Goal: Information Seeking & Learning: Learn about a topic

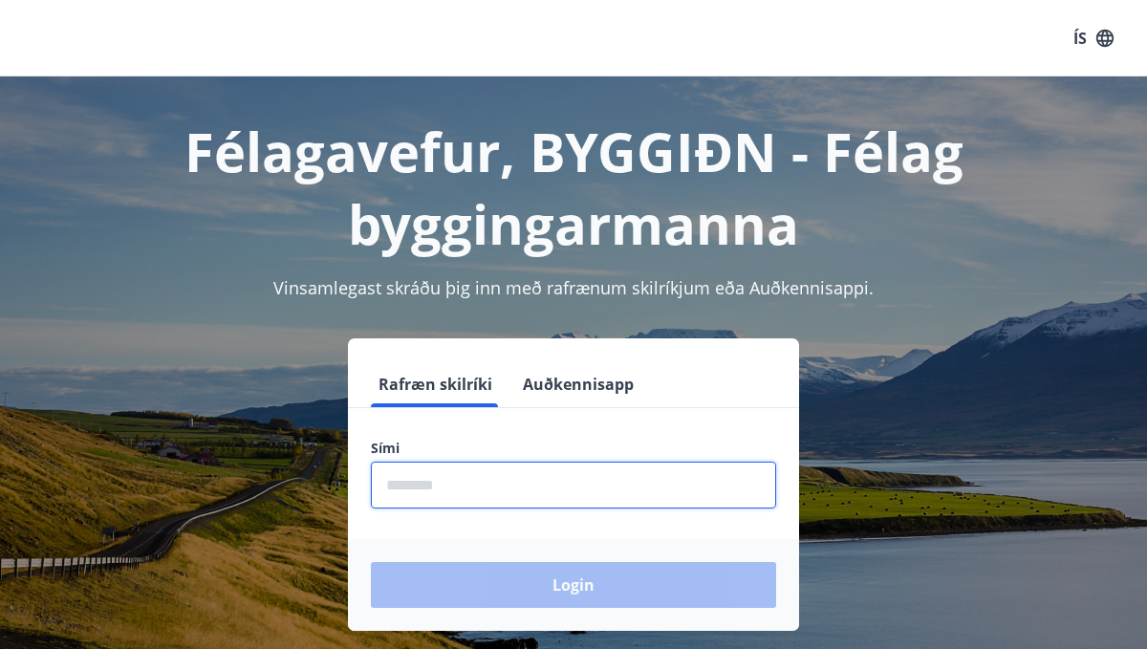
click at [422, 495] on input "phone" at bounding box center [573, 485] width 405 height 47
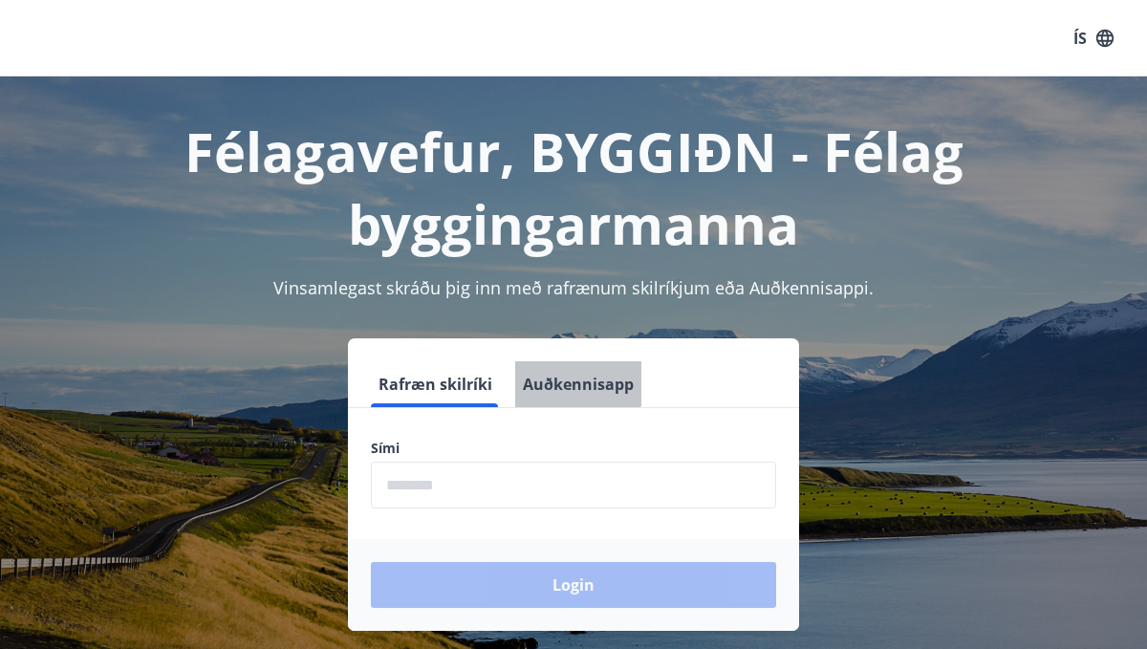
click at [561, 368] on button "Auðkennisapp" at bounding box center [578, 384] width 126 height 46
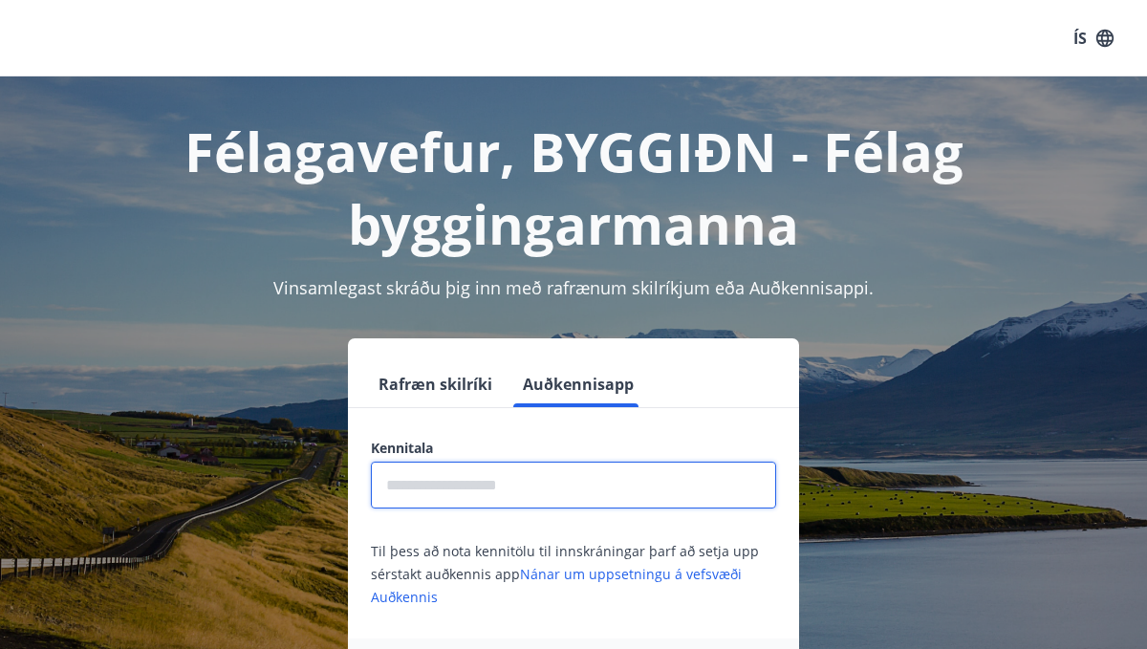
click at [493, 499] on input "text" at bounding box center [573, 485] width 405 height 47
type input "**********"
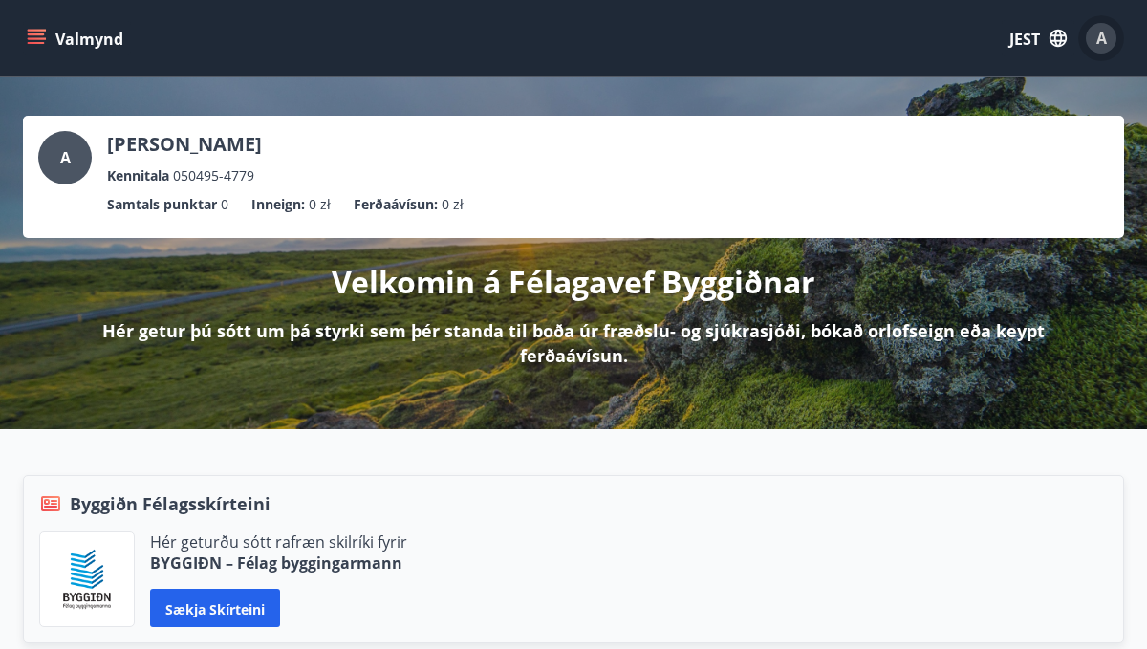
click at [1097, 44] on font "A" at bounding box center [1102, 38] width 11 height 21
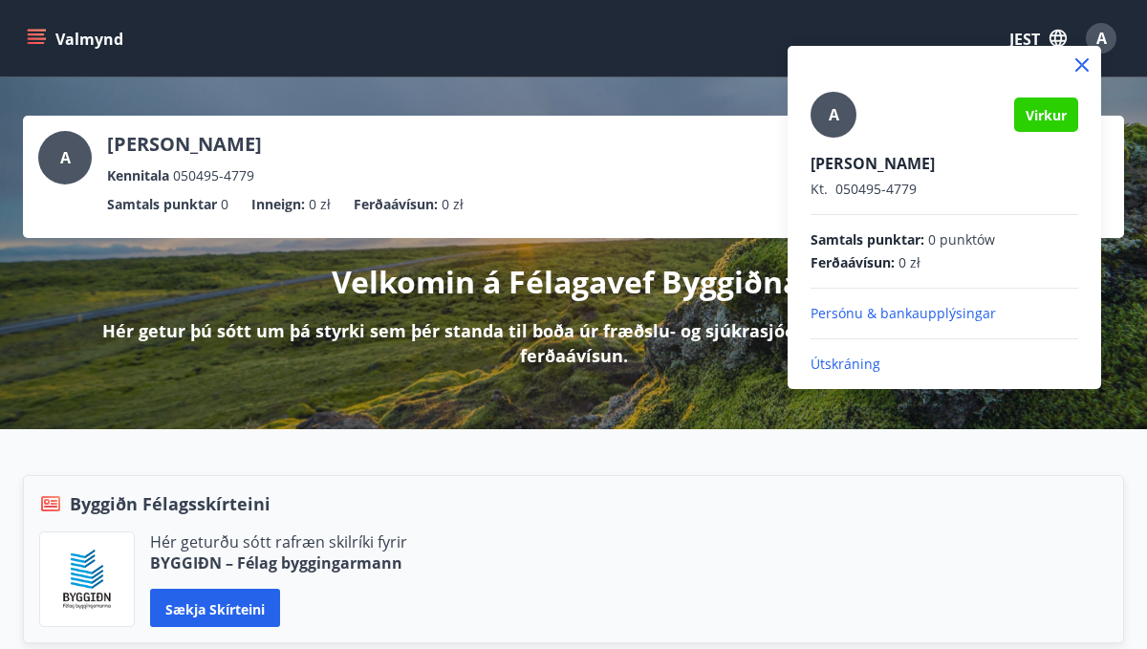
click at [1047, 38] on div at bounding box center [573, 324] width 1147 height 649
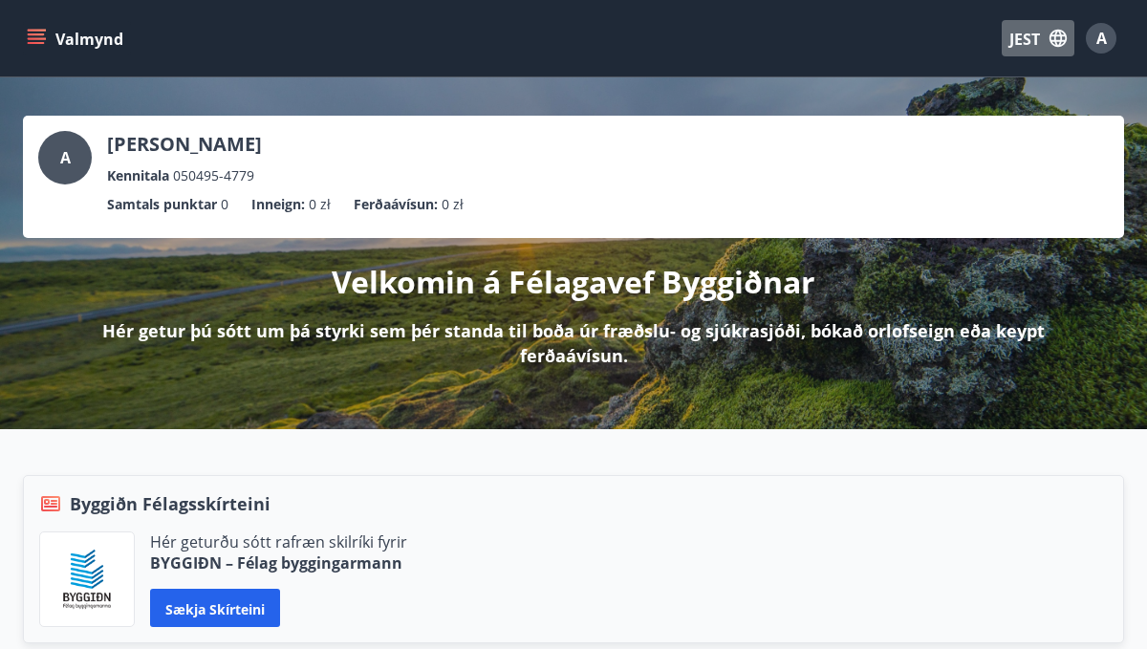
click at [1048, 38] on icon "button" at bounding box center [1058, 38] width 21 height 21
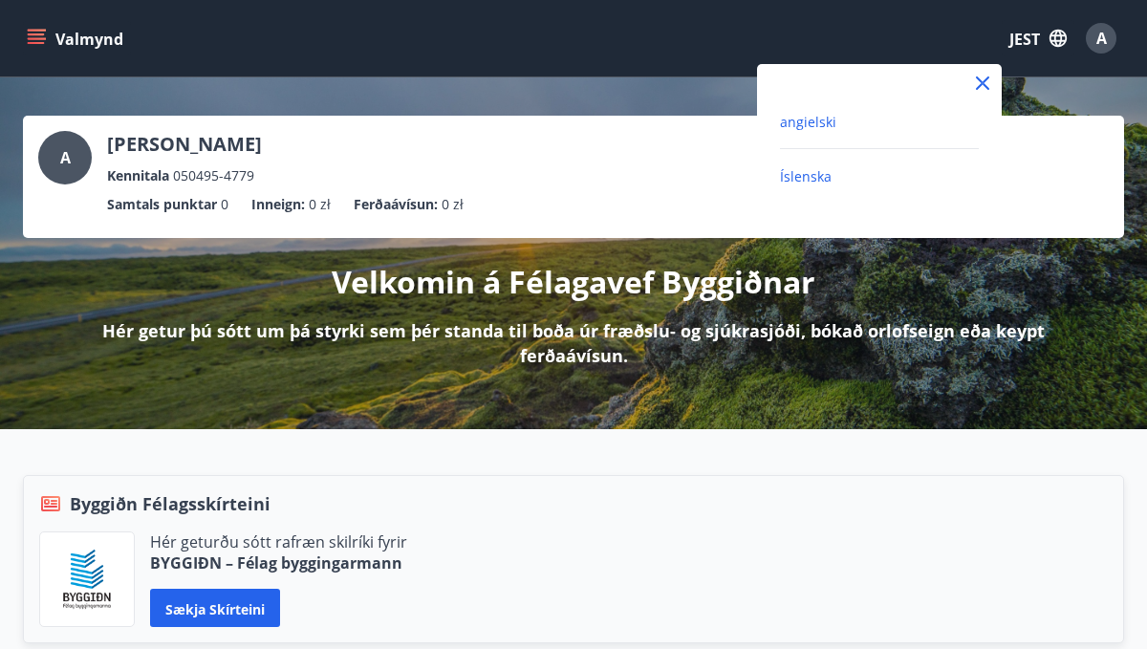
click at [825, 127] on font "angielski" at bounding box center [808, 122] width 56 height 18
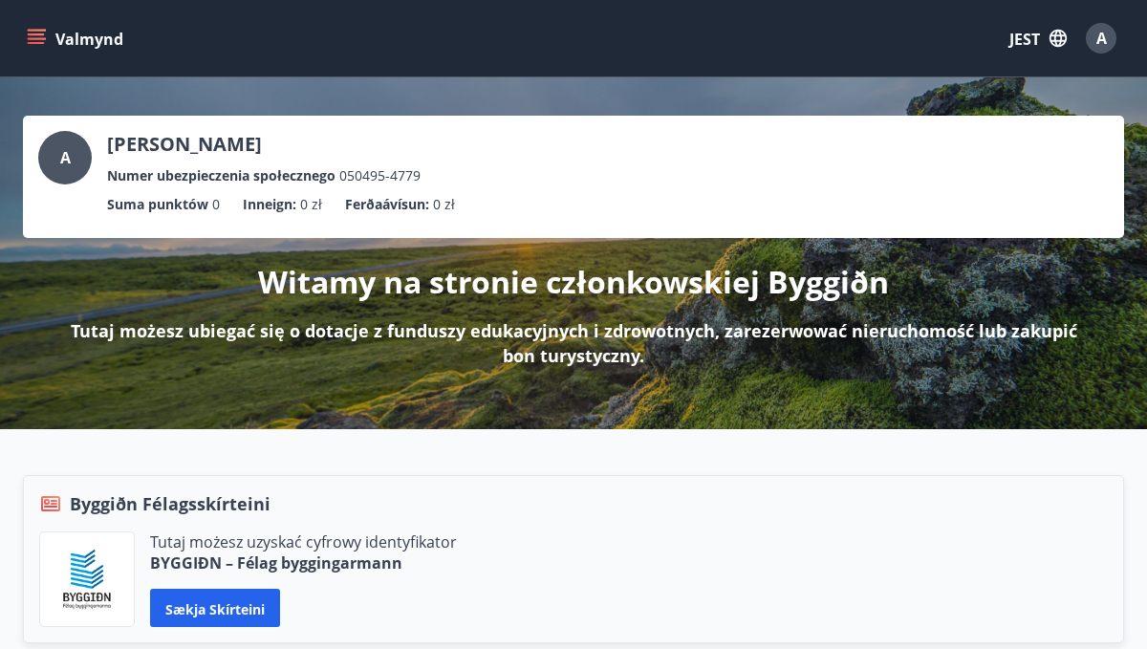
click at [41, 33] on icon "menu" at bounding box center [36, 34] width 17 height 2
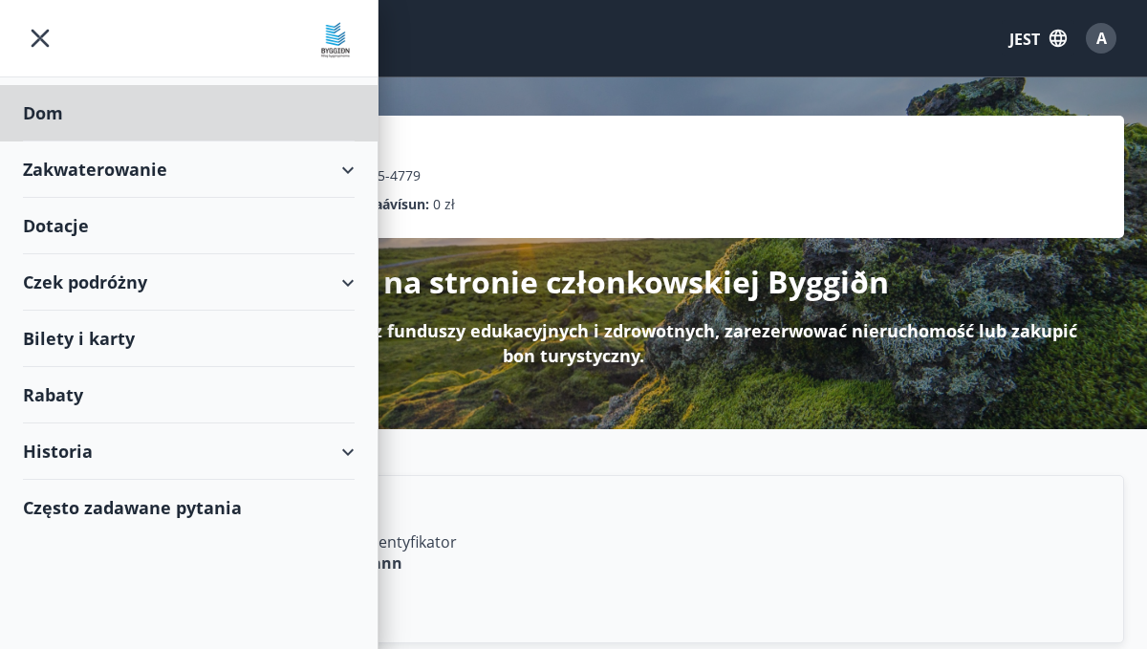
click at [60, 124] on font "Dotacje" at bounding box center [43, 112] width 40 height 23
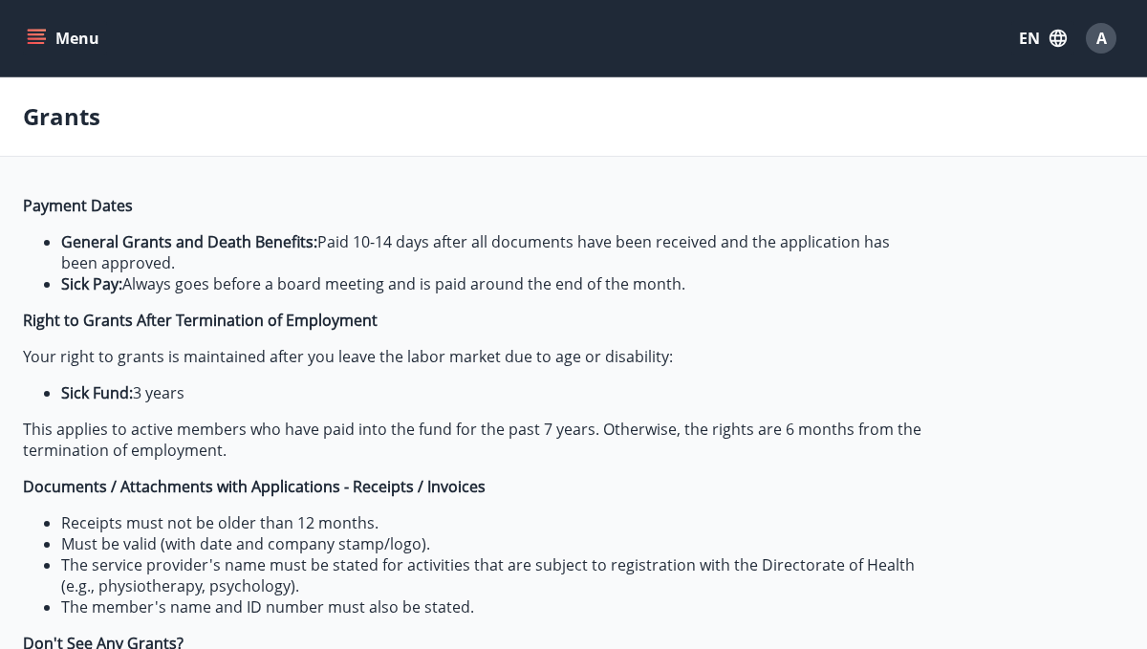
type input "***"
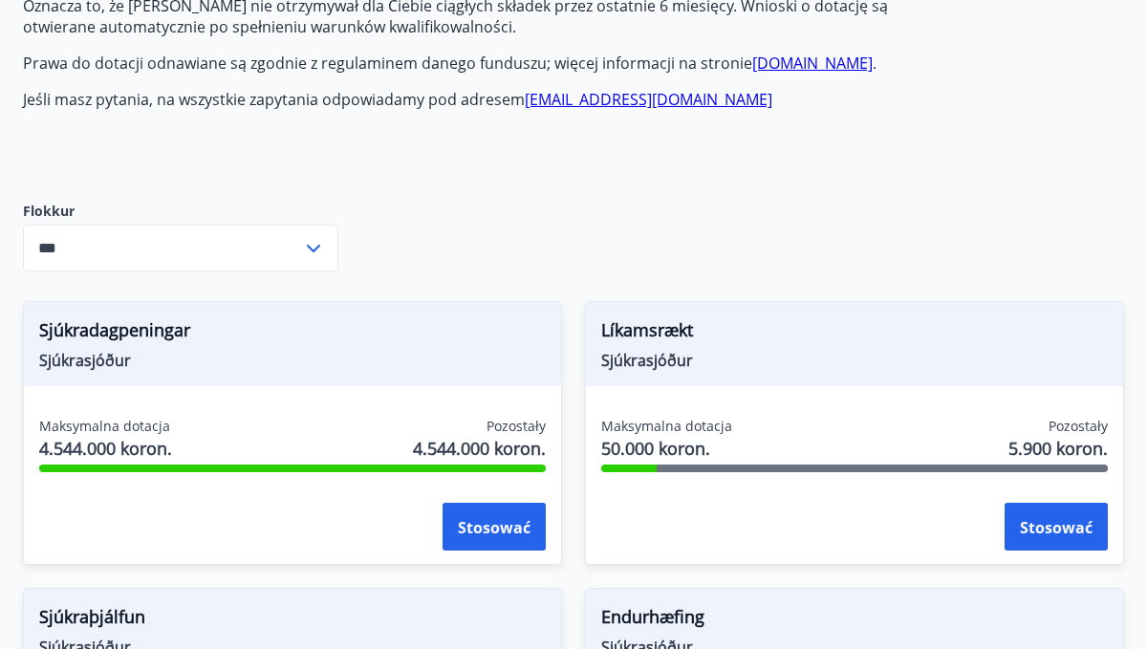
scroll to position [678, 0]
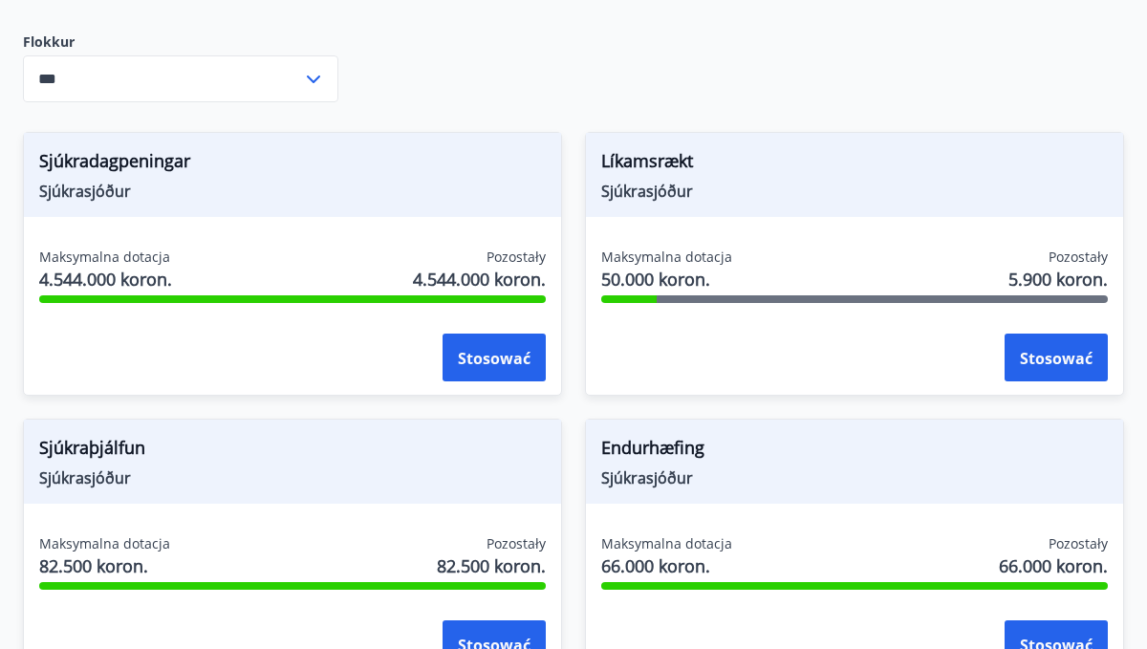
scroll to position [844, 0]
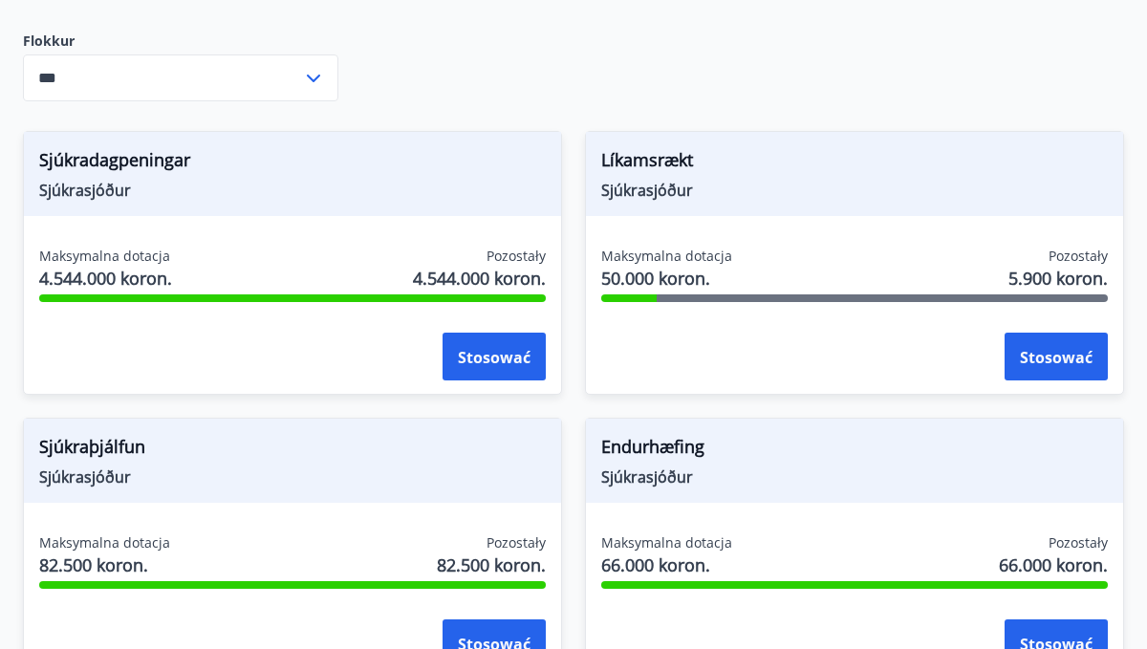
click at [780, 187] on span "Sjúkrasjóður" at bounding box center [854, 190] width 507 height 21
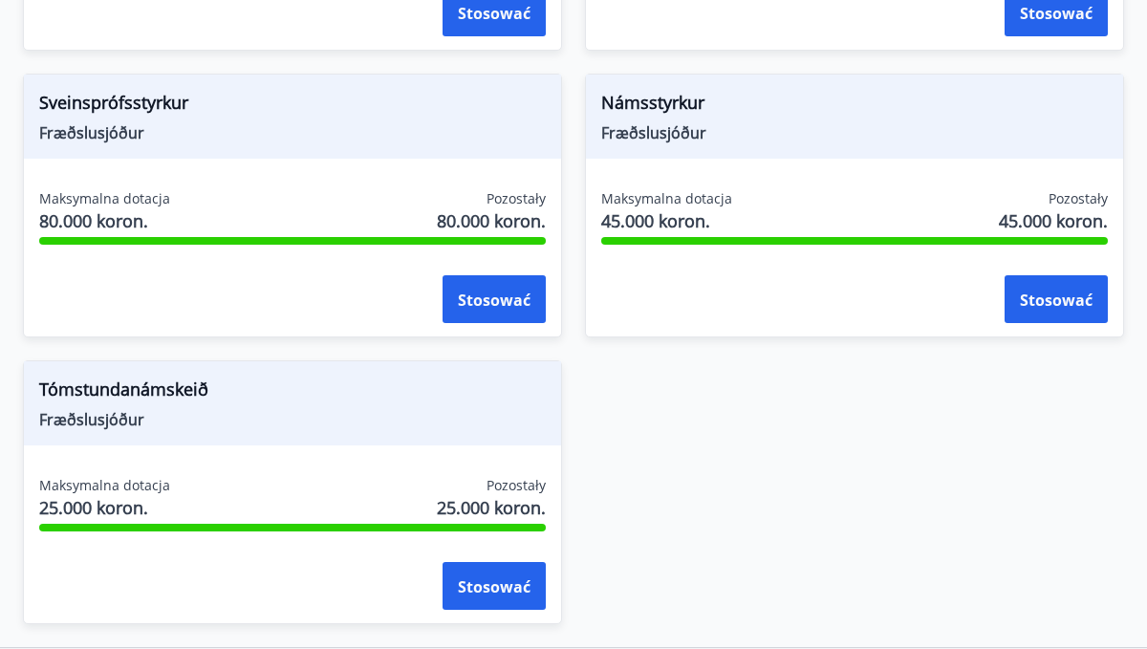
scroll to position [2897, 0]
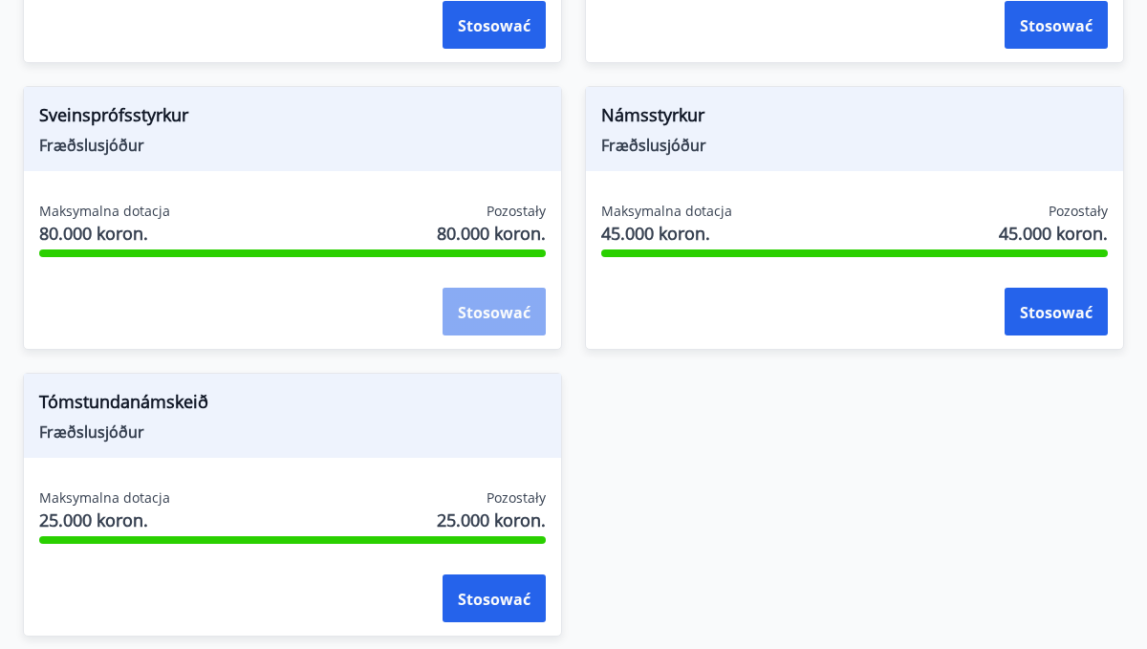
click at [488, 313] on font "Stosować" at bounding box center [494, 312] width 73 height 21
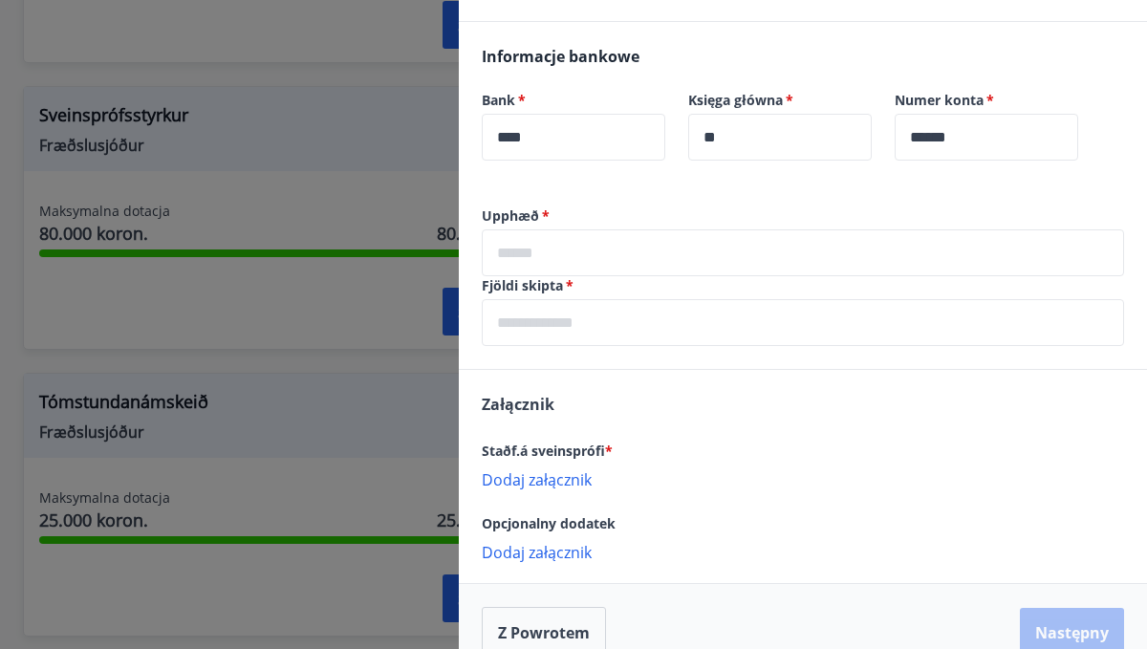
scroll to position [603, 0]
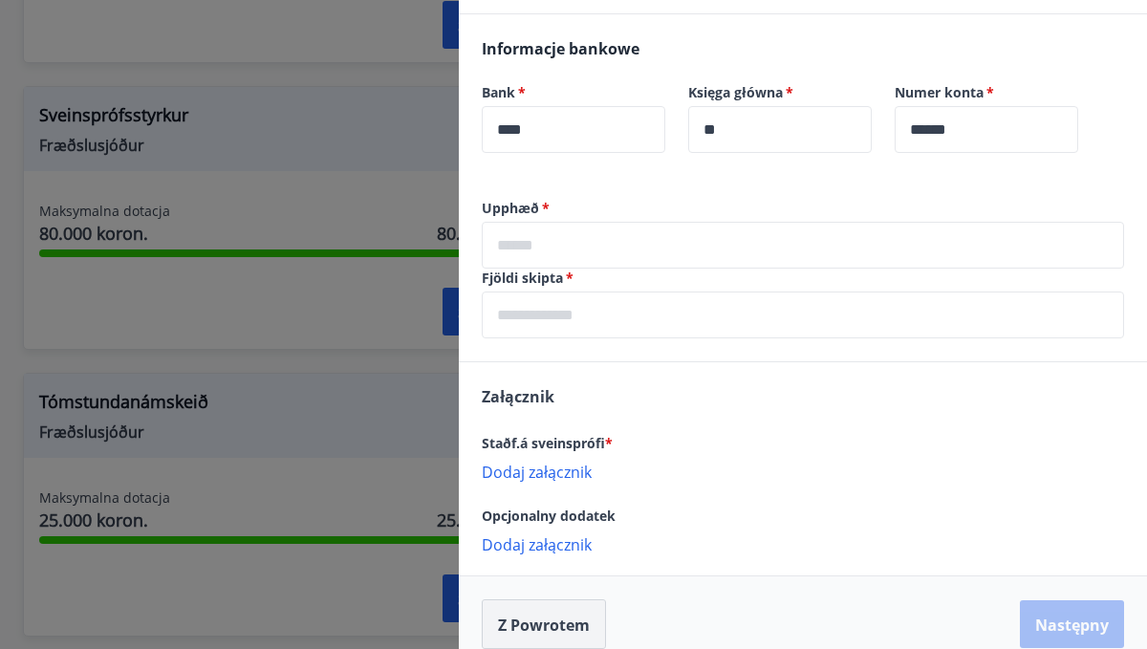
click at [499, 615] on font "Z powrotem" at bounding box center [544, 625] width 92 height 21
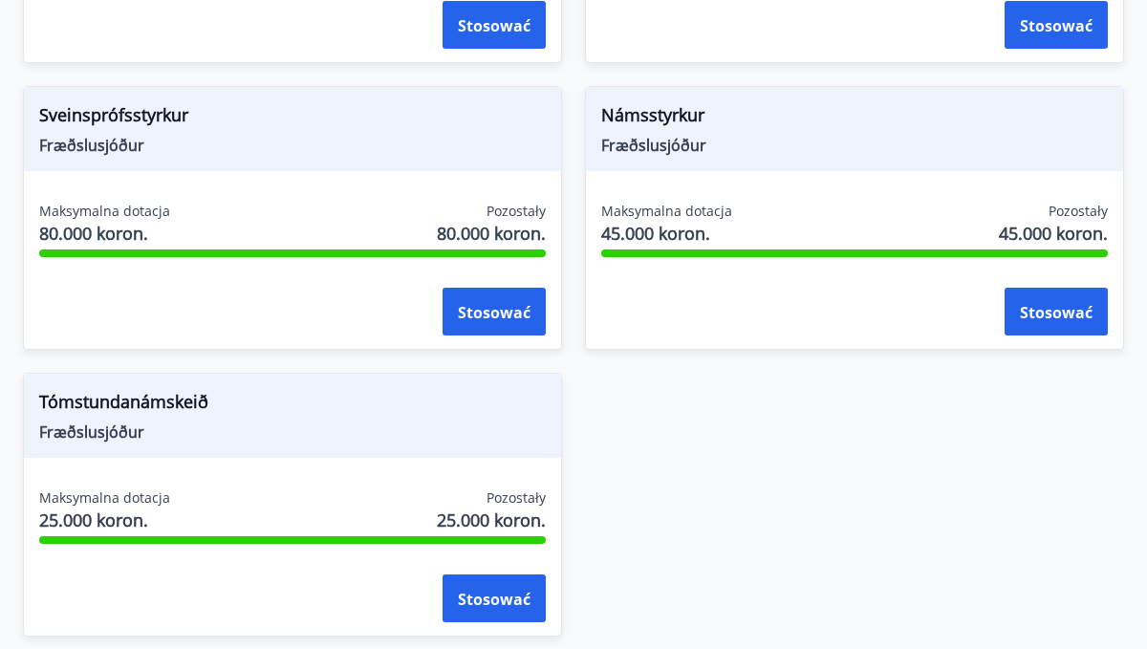
scroll to position [0, 0]
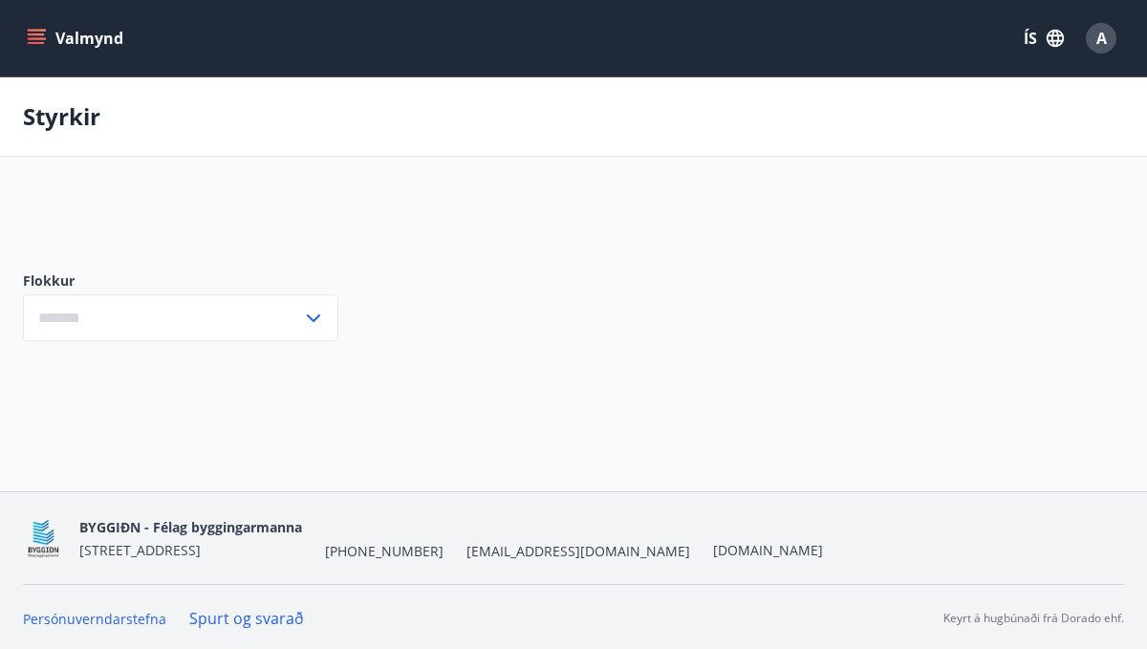
type input "***"
